Goal: Information Seeking & Learning: Understand process/instructions

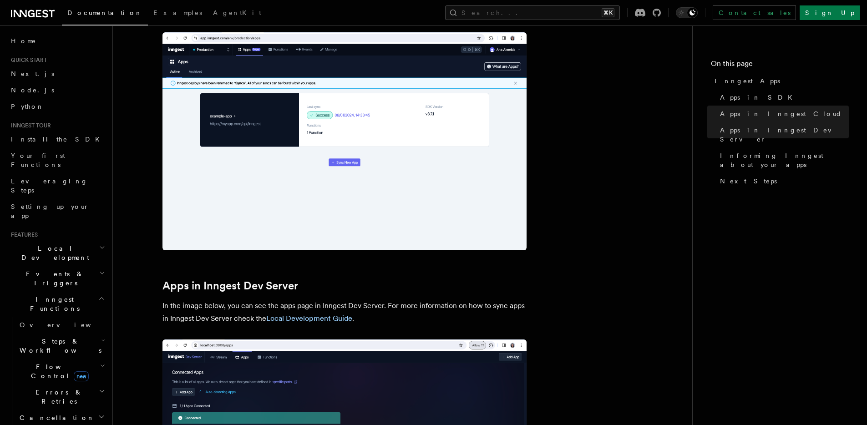
scroll to position [823, 0]
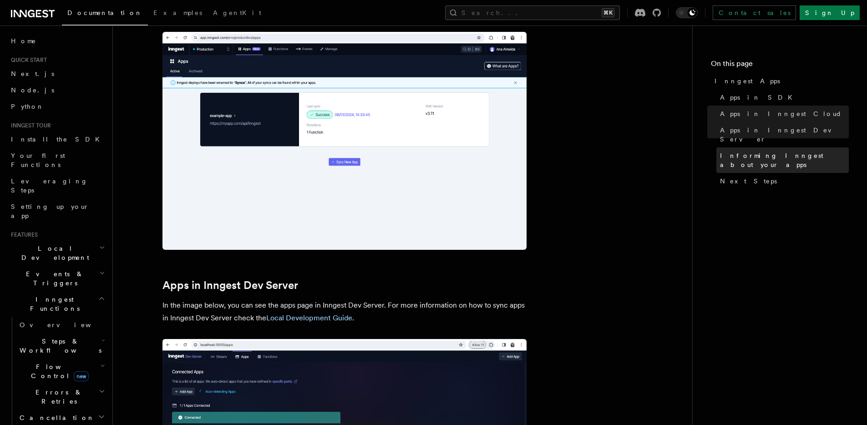
click at [766, 151] on span "Informing Inngest about your apps" at bounding box center [784, 160] width 129 height 18
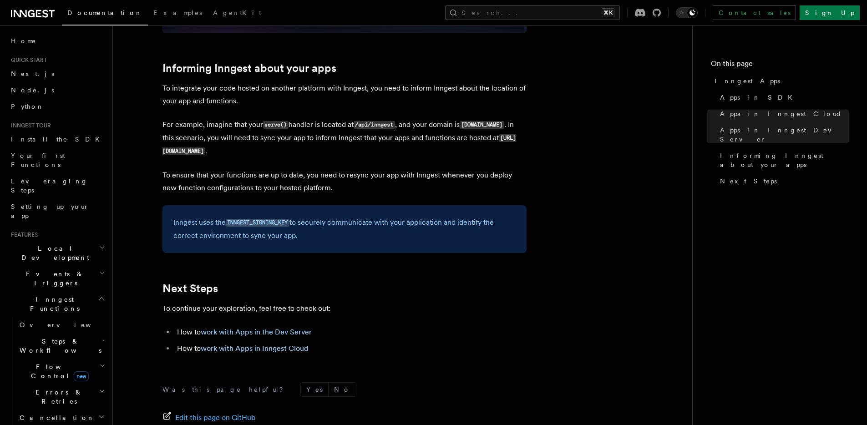
scroll to position [1365, 0]
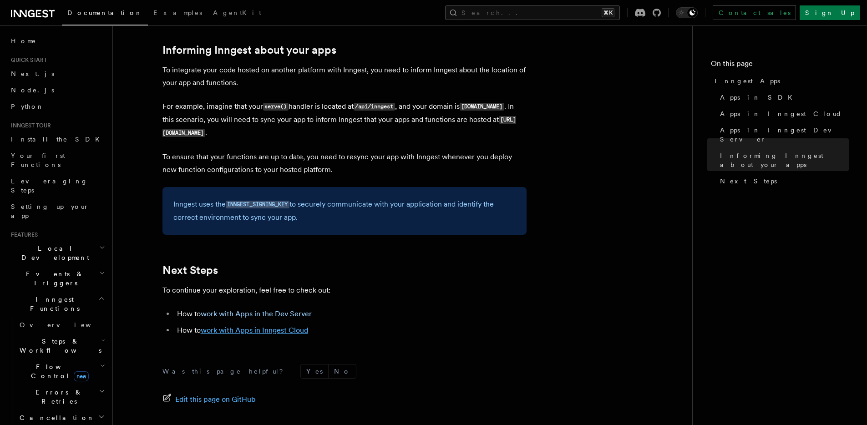
click at [279, 332] on link "work with Apps in Inngest Cloud" at bounding box center [254, 330] width 107 height 9
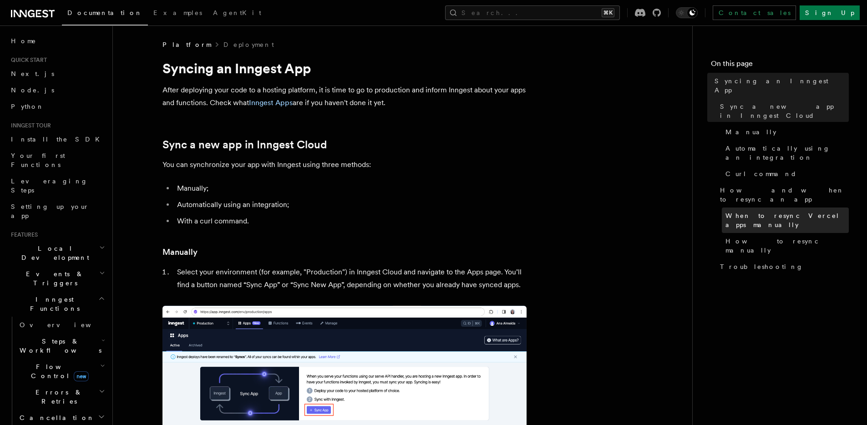
click at [750, 207] on link "When to resync Vercel apps manually" at bounding box center [785, 219] width 127 height 25
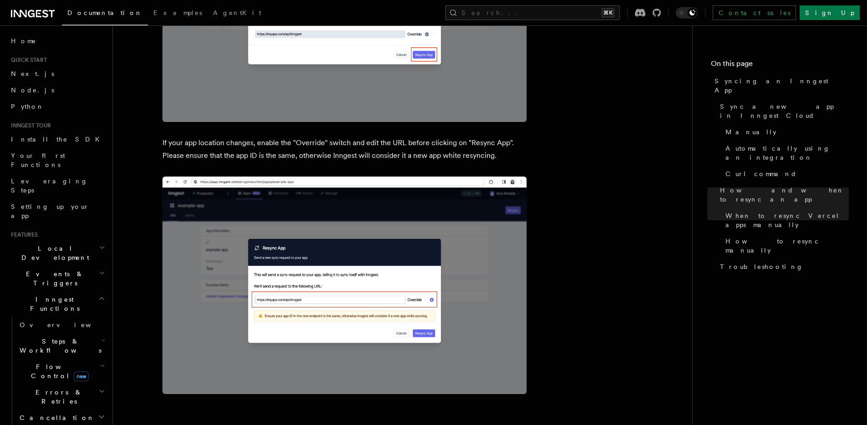
scroll to position [2517, 0]
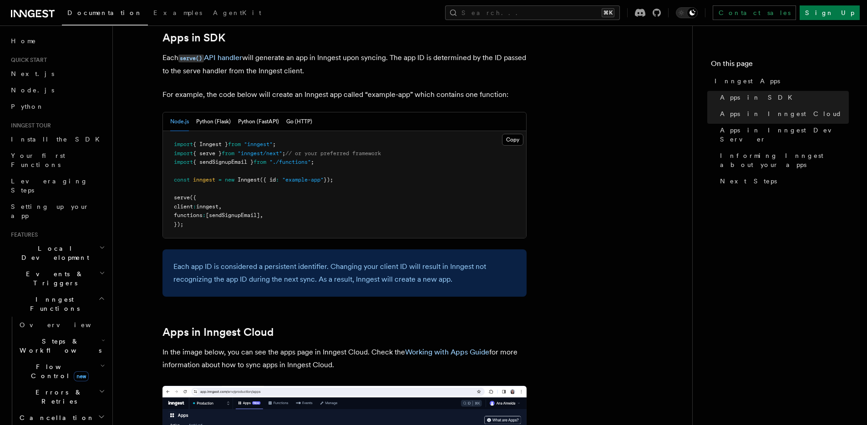
scroll to position [456, 0]
